Goal: Information Seeking & Learning: Check status

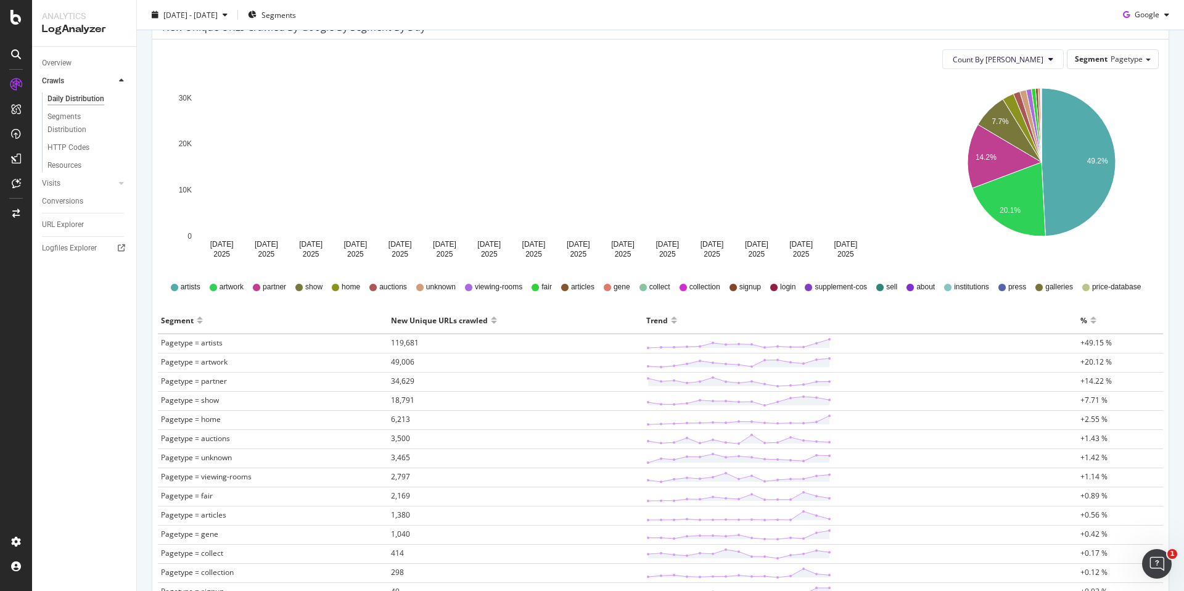
scroll to position [141, 0]
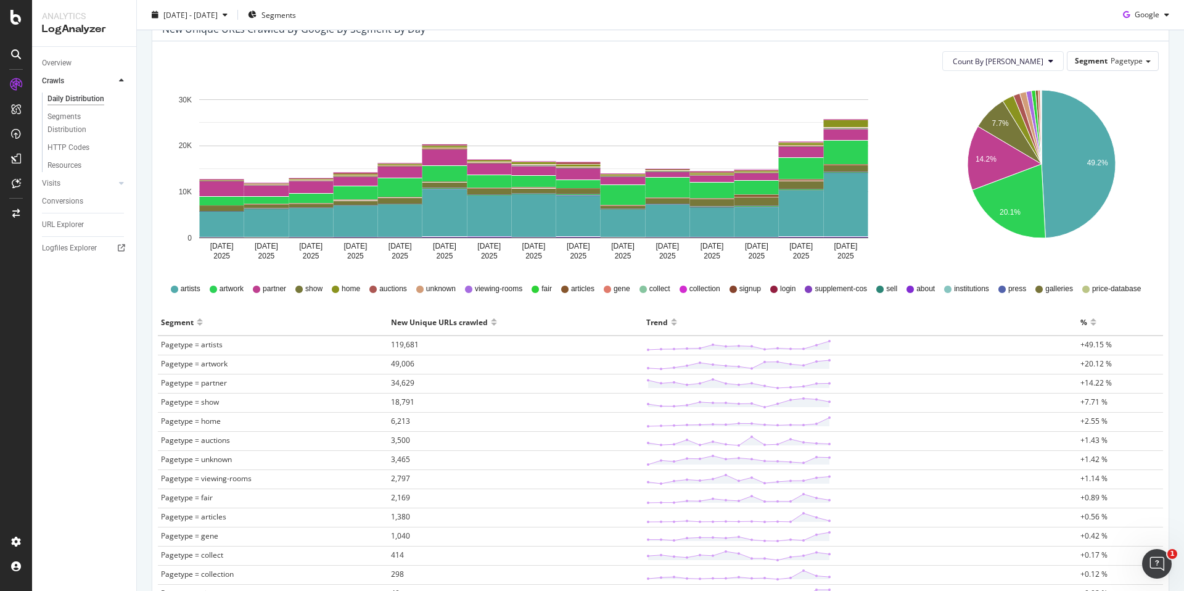
click at [232, 291] on span "artwork" at bounding box center [232, 289] width 24 height 10
click at [212, 289] on icon at bounding box center [213, 289] width 7 height 7
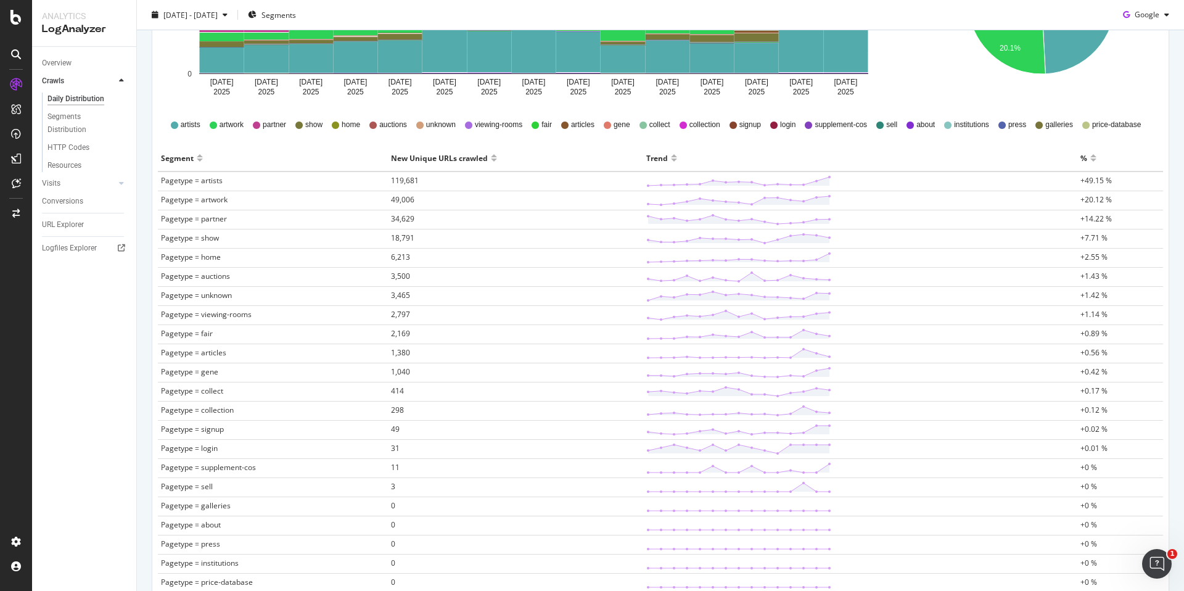
scroll to position [302, 0]
